Goal: Information Seeking & Learning: Learn about a topic

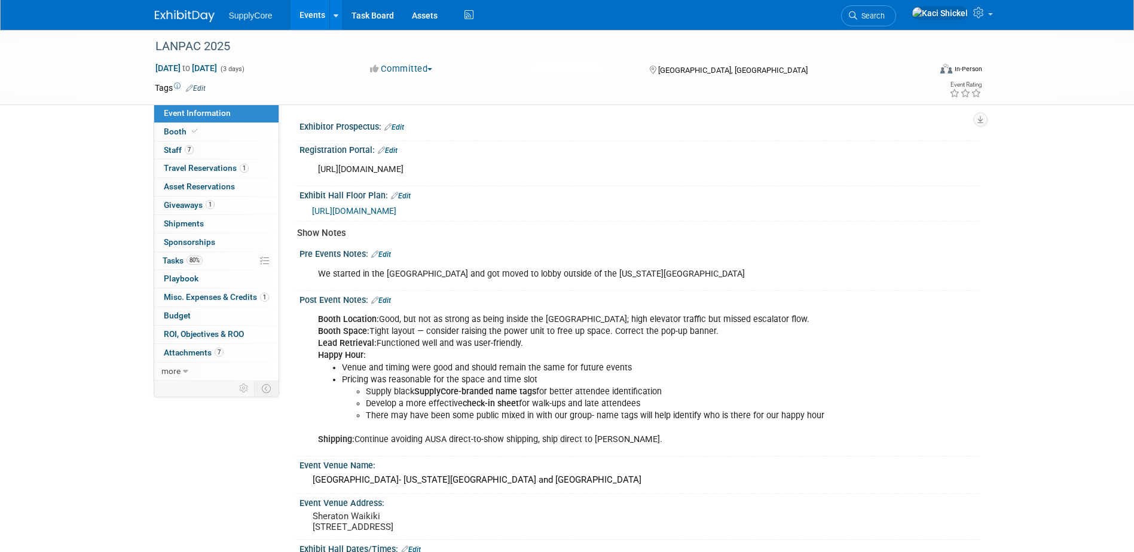
click at [436, 222] on div "Exhibitor Prospectus: Edit Registration Portal: Edit [URL][DOMAIN_NAME] X Exhib…" at bounding box center [633, 405] width 673 height 574
click at [569, 169] on div "[URL][DOMAIN_NAME]" at bounding box center [579, 170] width 538 height 24
click at [630, 298] on div "Post Event Notes: Edit" at bounding box center [639, 299] width 680 height 16
click at [427, 367] on li "Venue and timing were good and should remain the same for future events" at bounding box center [591, 368] width 499 height 12
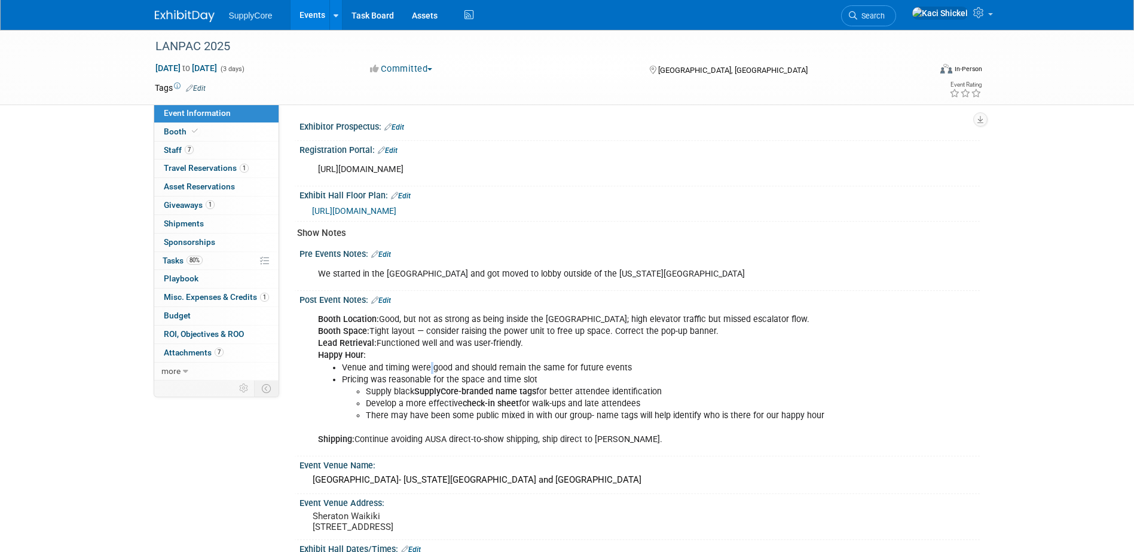
click at [427, 366] on li "Venue and timing were good and should remain the same for future events" at bounding box center [591, 368] width 499 height 12
drag, startPoint x: 385, startPoint y: 298, endPoint x: 396, endPoint y: 317, distance: 21.9
click at [385, 298] on link "Edit" at bounding box center [381, 300] width 20 height 8
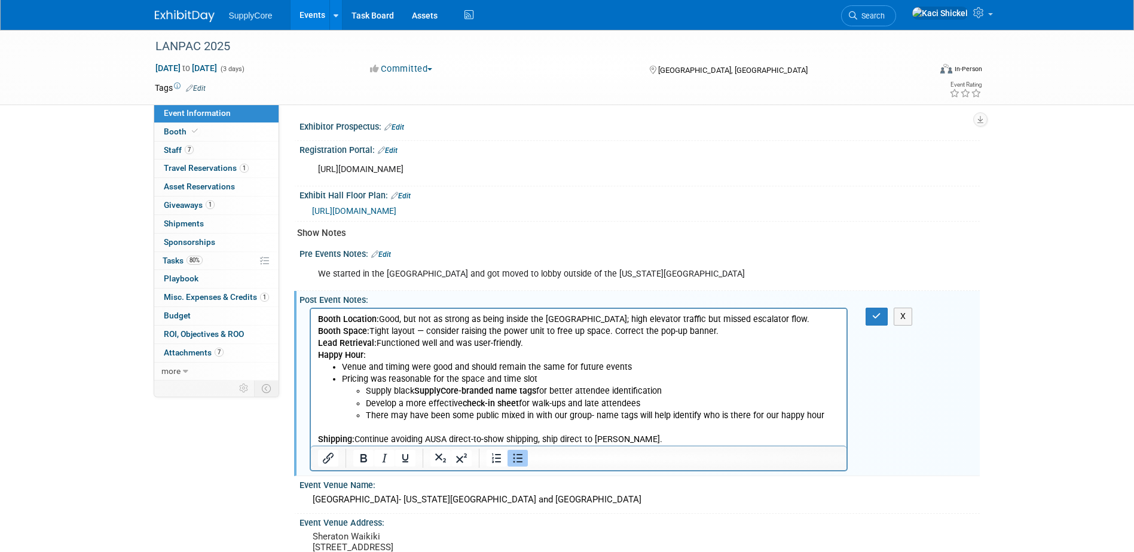
click at [487, 414] on li "There may have been some public mixed in with our group- name tags will help id…" at bounding box center [602, 416] width 474 height 12
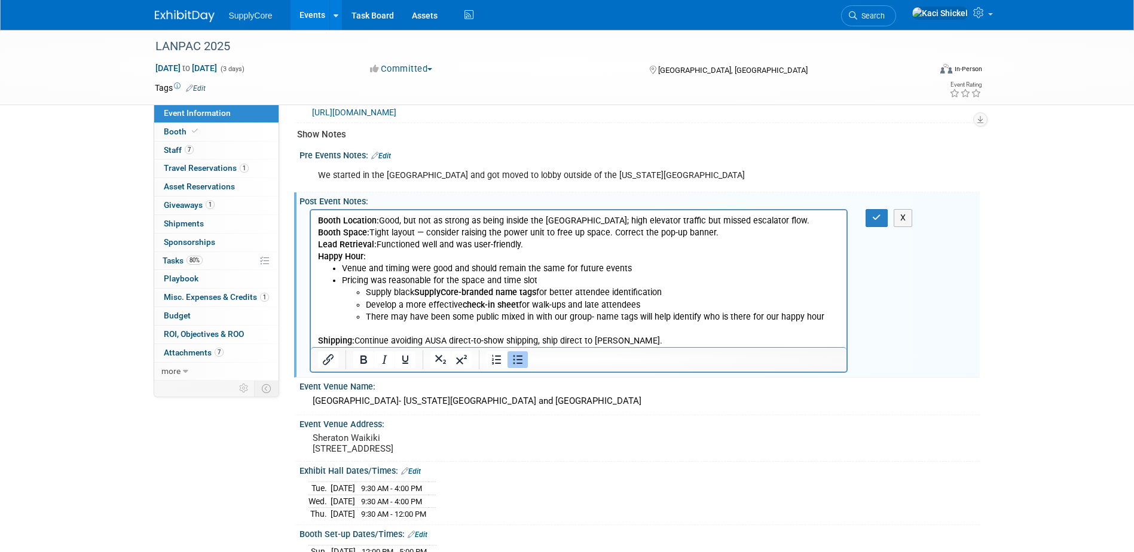
scroll to position [120, 0]
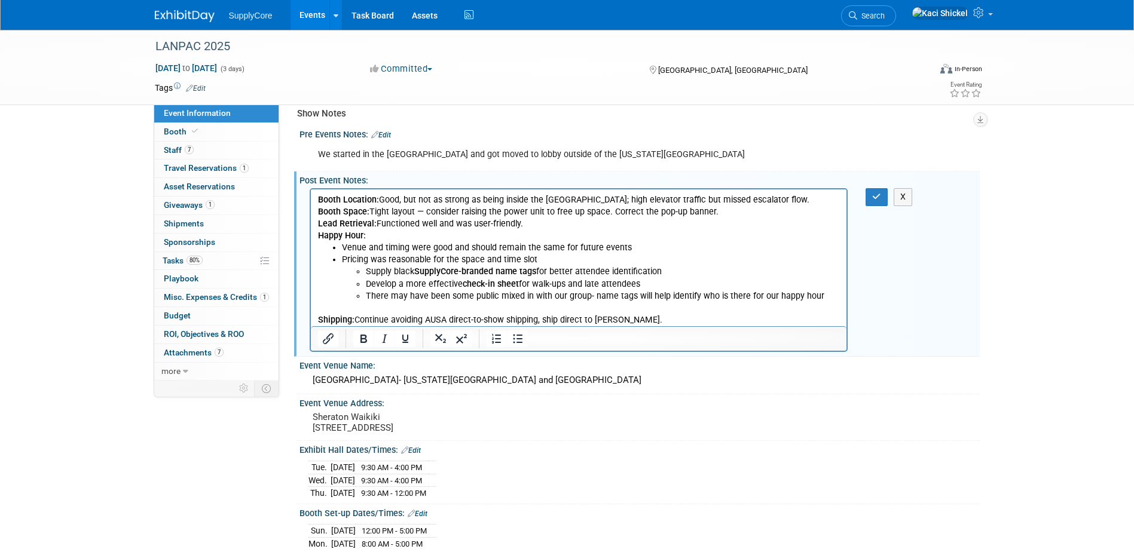
click at [680, 306] on p "Shipping: Continue avoiding AUSA direct-to-show shipping, ship direct to [PERSO…" at bounding box center [578, 314] width 522 height 24
click at [489, 290] on li "There may have been some public mixed in with our group- name tags will help id…" at bounding box center [602, 296] width 474 height 12
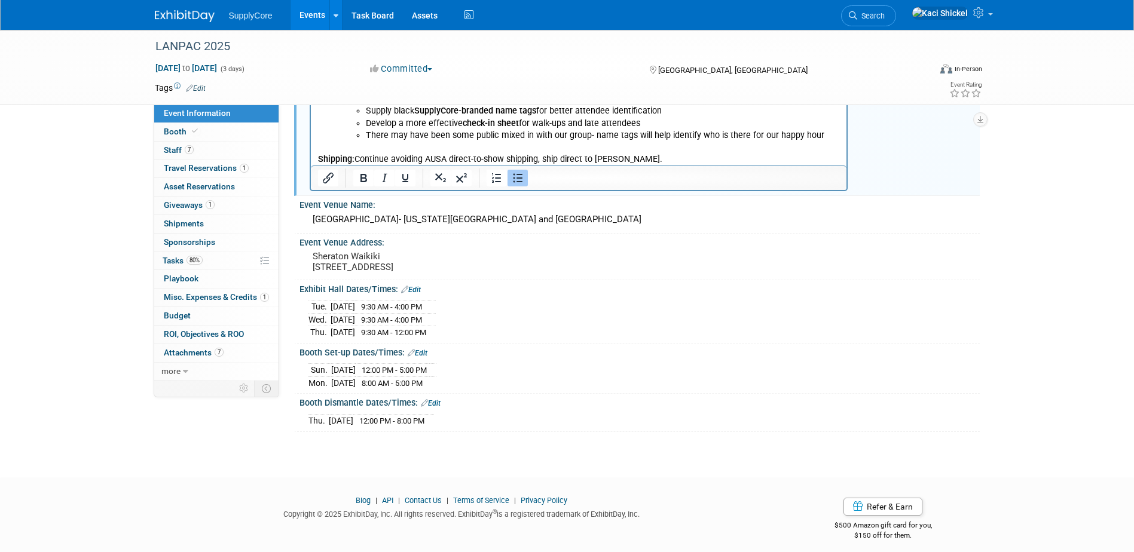
scroll to position [298, 0]
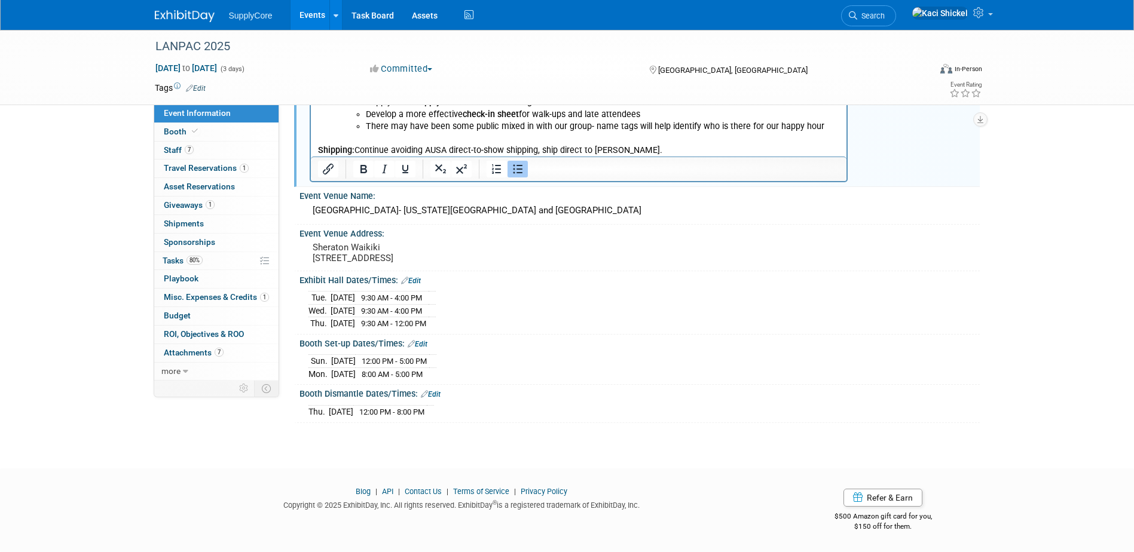
click at [436, 324] on td at bounding box center [431, 323] width 7 height 13
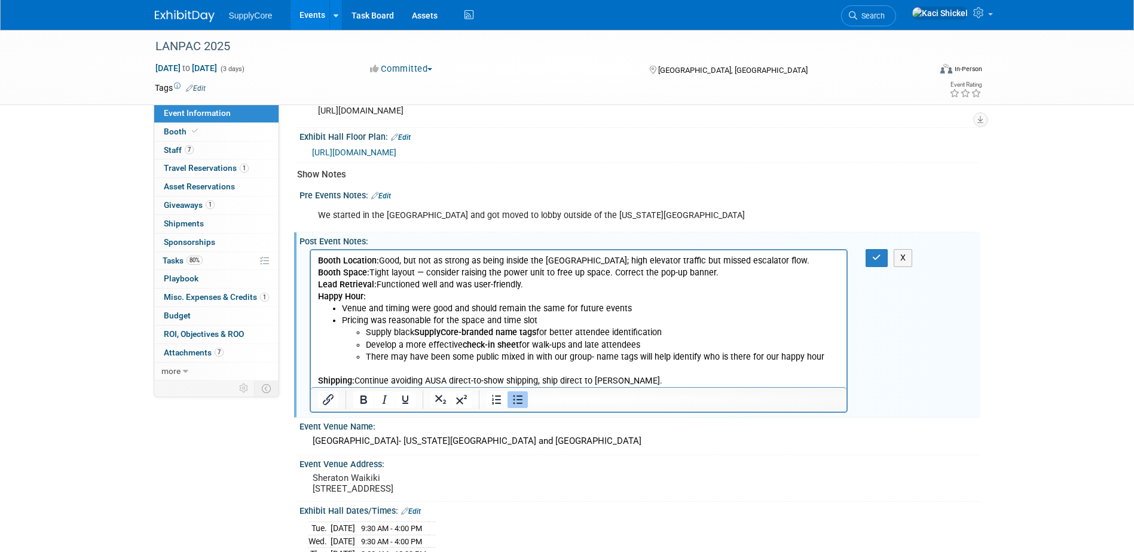
scroll to position [0, 0]
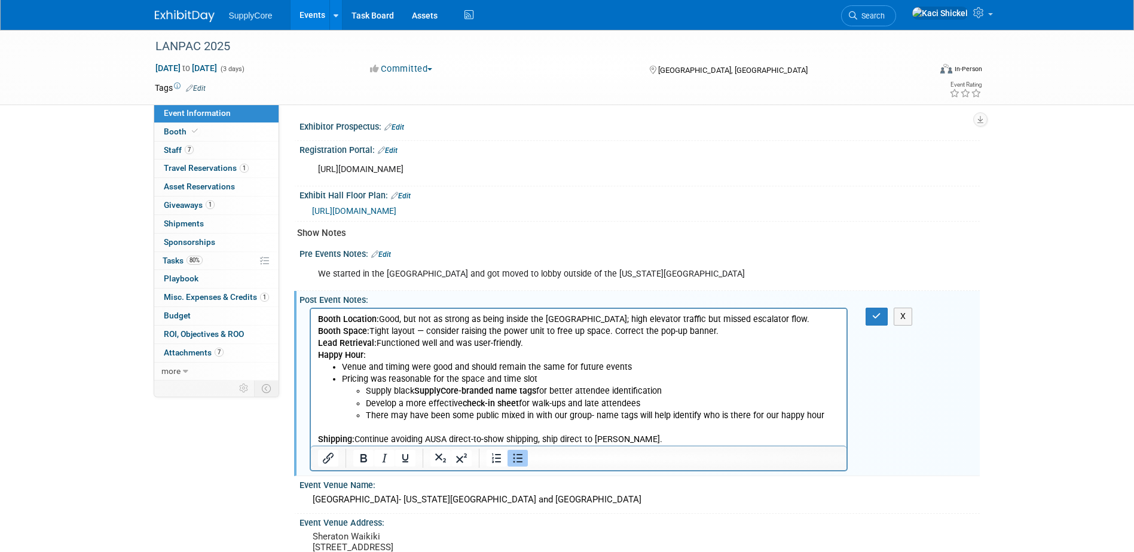
click at [396, 207] on span "[URL][DOMAIN_NAME]" at bounding box center [354, 211] width 84 height 10
